Goal: Find specific page/section: Find specific page/section

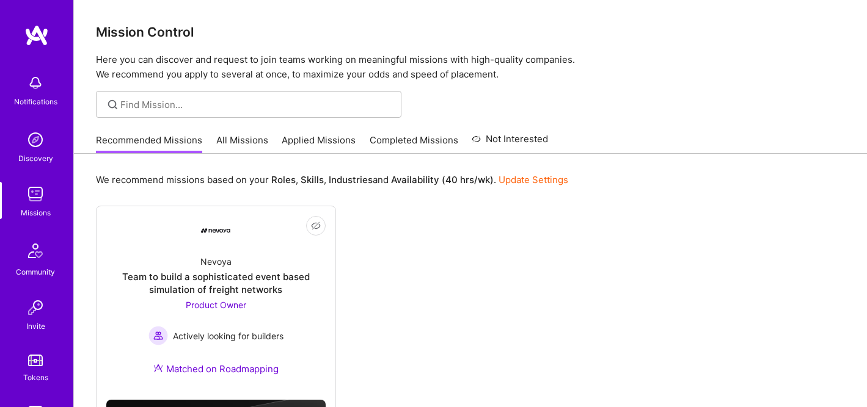
click at [30, 82] on img at bounding box center [35, 83] width 24 height 24
click at [25, 201] on img at bounding box center [35, 194] width 24 height 24
click at [331, 140] on link "Applied Missions" at bounding box center [319, 144] width 74 height 20
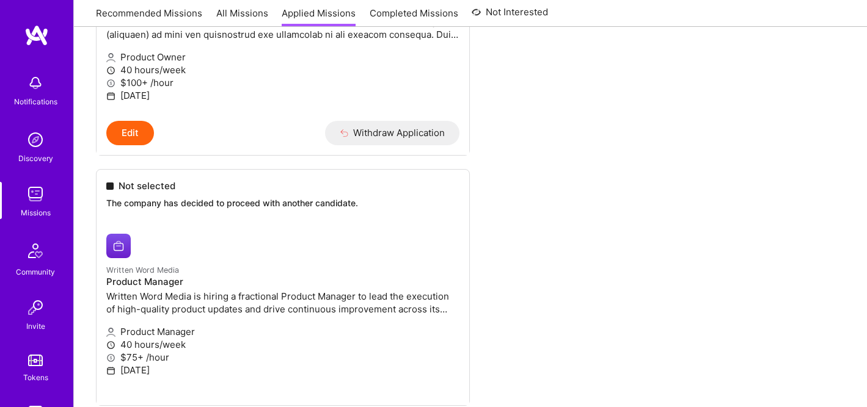
scroll to position [1674, 0]
